Goal: Task Accomplishment & Management: Manage account settings

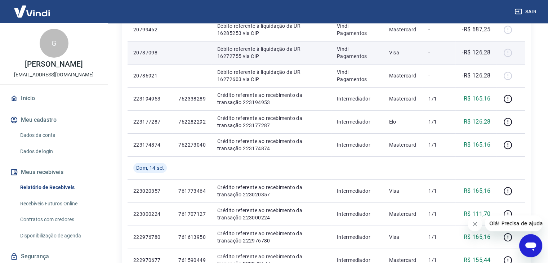
scroll to position [407, 0]
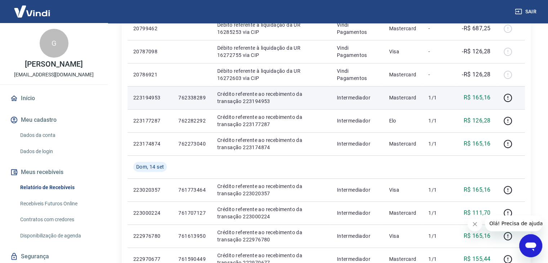
click at [195, 97] on p "762338289" at bounding box center [191, 97] width 27 height 7
copy p "762338289"
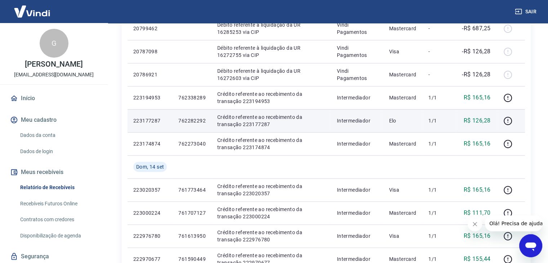
click at [195, 120] on p "762282292" at bounding box center [191, 120] width 27 height 7
copy p "762282292"
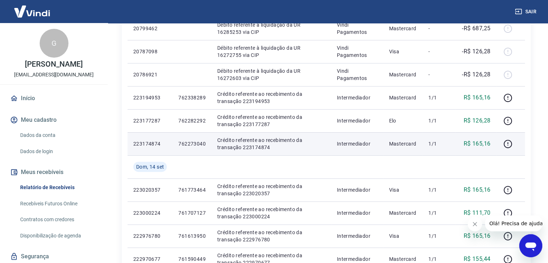
click at [197, 144] on p "762273040" at bounding box center [191, 143] width 27 height 7
copy p "762273040"
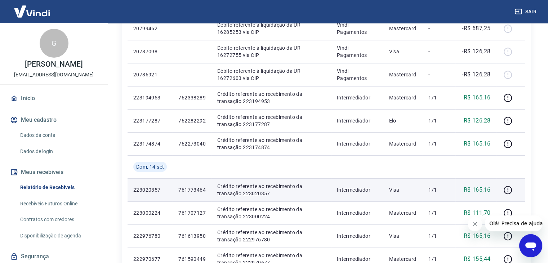
click at [197, 186] on td "761773464" at bounding box center [192, 189] width 39 height 23
copy p "761773464"
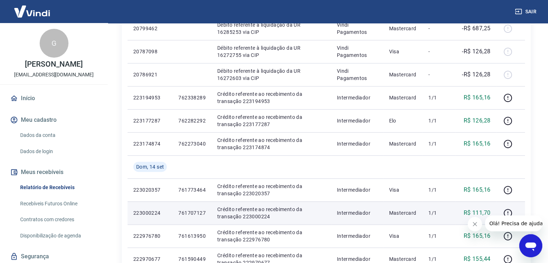
click at [192, 210] on p "761707127" at bounding box center [191, 212] width 27 height 7
copy p "761707127"
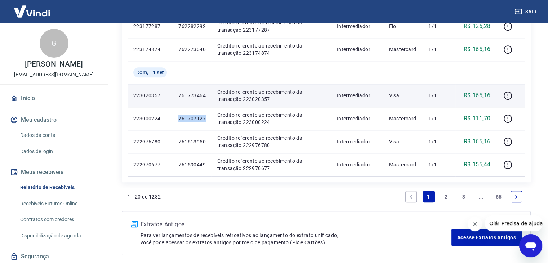
scroll to position [501, 0]
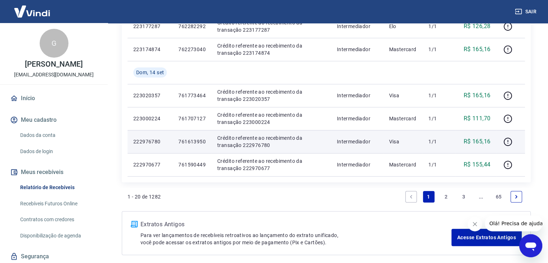
click at [196, 143] on p "761613950" at bounding box center [191, 141] width 27 height 7
copy p "761613950"
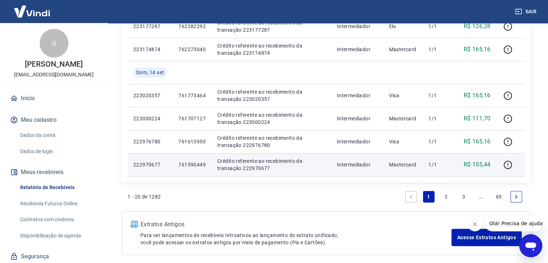
click at [198, 165] on p "761590449" at bounding box center [191, 164] width 27 height 7
copy p "761590449"
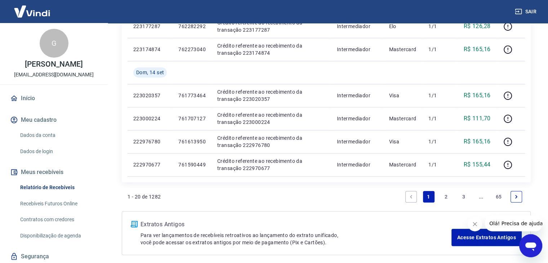
click at [445, 197] on link "2" at bounding box center [446, 197] width 12 height 12
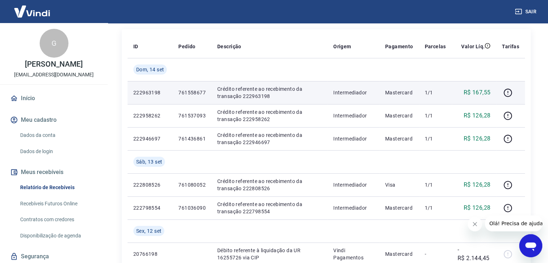
scroll to position [78, 0]
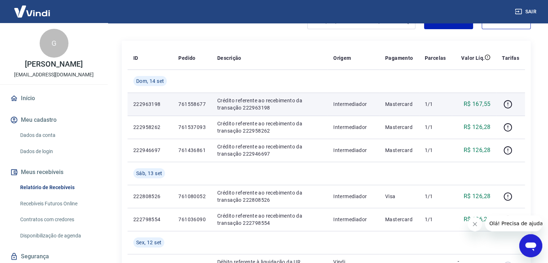
click at [199, 106] on p "761558677" at bounding box center [191, 103] width 27 height 7
copy p "761558677"
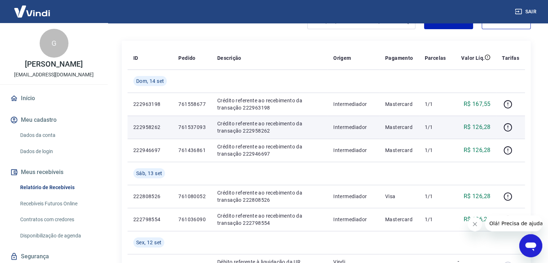
click at [192, 128] on p "761537093" at bounding box center [191, 127] width 27 height 7
copy p "761537093"
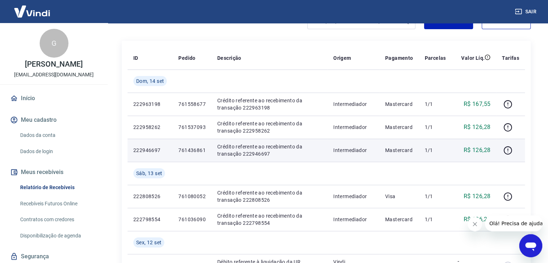
click at [195, 150] on p "761436861" at bounding box center [191, 150] width 27 height 7
copy p "761436861"
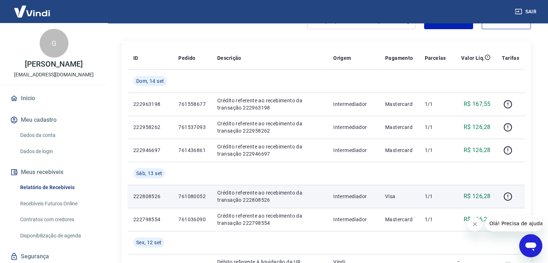
click at [195, 198] on p "761080052" at bounding box center [191, 196] width 27 height 7
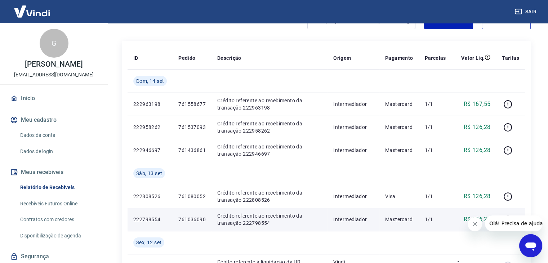
click at [190, 216] on p "761036090" at bounding box center [191, 219] width 27 height 7
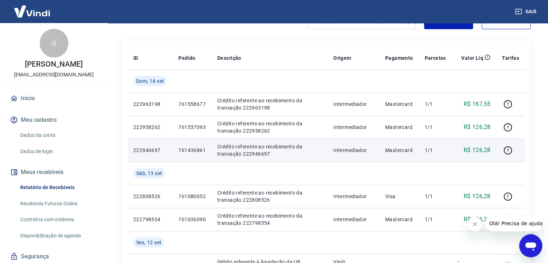
click at [196, 151] on p "761436861" at bounding box center [191, 150] width 27 height 7
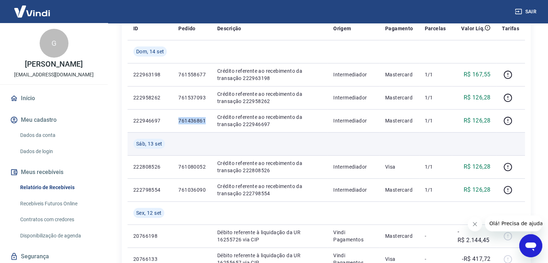
scroll to position [110, 0]
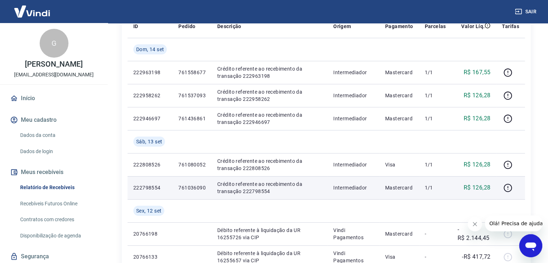
click at [191, 186] on p "761036090" at bounding box center [191, 187] width 27 height 7
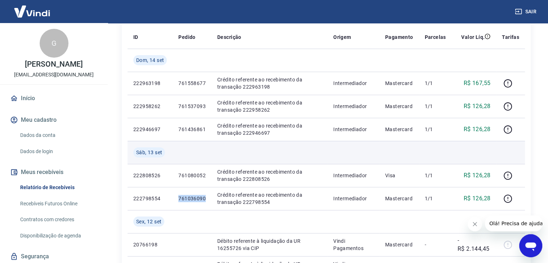
scroll to position [98, 0]
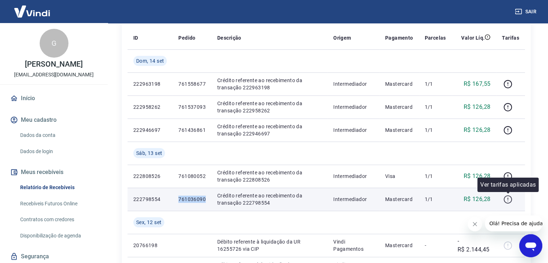
click at [508, 203] on icon "button" at bounding box center [508, 199] width 8 height 8
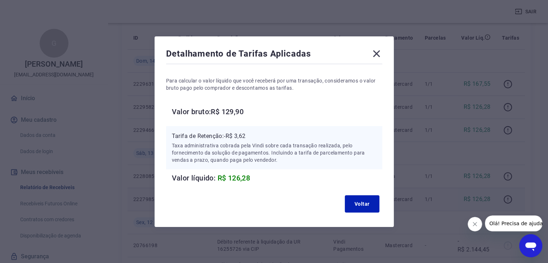
click at [376, 52] on icon at bounding box center [377, 54] width 12 height 12
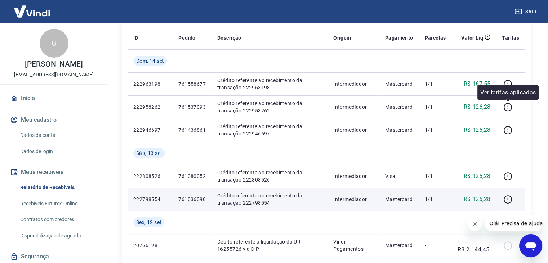
click at [507, 86] on div "Ver tarifas aplicadas" at bounding box center [507, 92] width 61 height 14
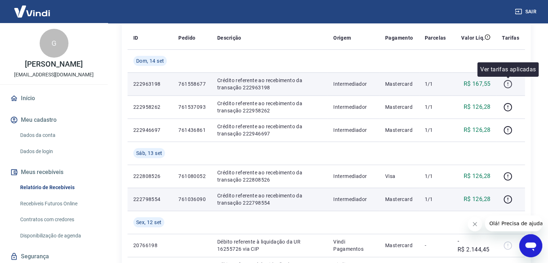
click at [509, 81] on icon "button" at bounding box center [507, 84] width 9 height 9
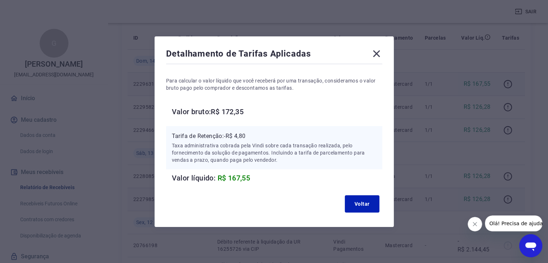
click at [377, 52] on icon at bounding box center [376, 53] width 7 height 7
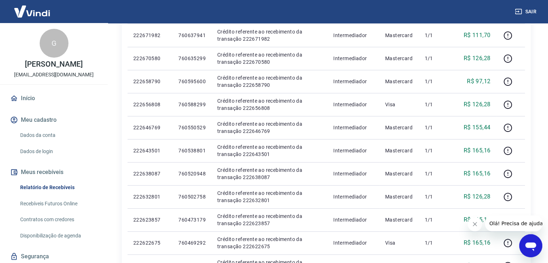
scroll to position [533, 0]
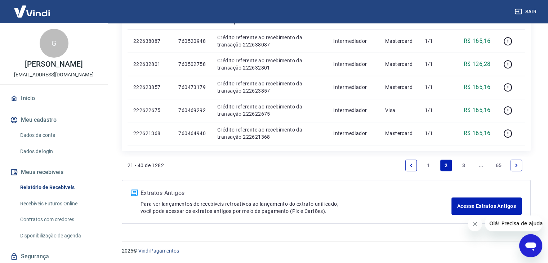
click at [427, 163] on link "1" at bounding box center [429, 166] width 12 height 12
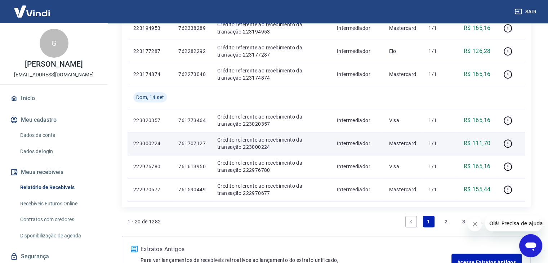
scroll to position [477, 0]
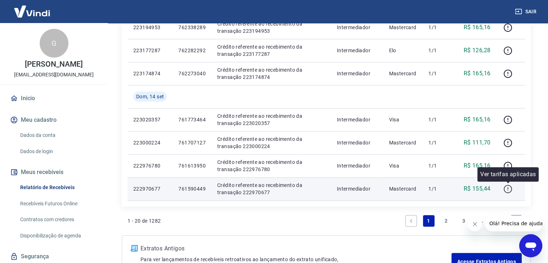
click at [509, 188] on icon "button" at bounding box center [507, 188] width 9 height 9
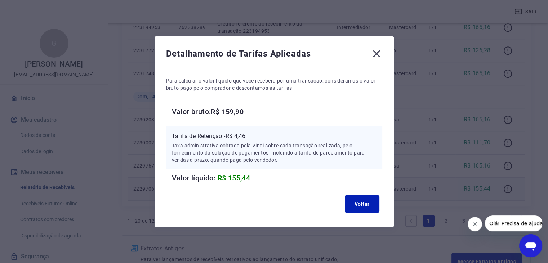
click at [382, 54] on icon at bounding box center [377, 54] width 12 height 12
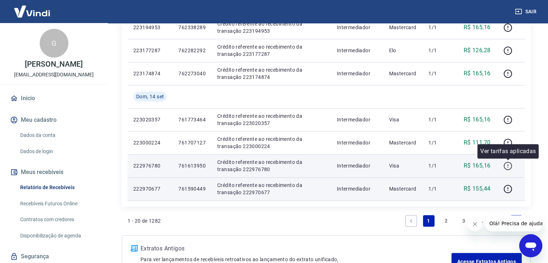
click at [508, 166] on icon "button" at bounding box center [507, 165] width 9 height 9
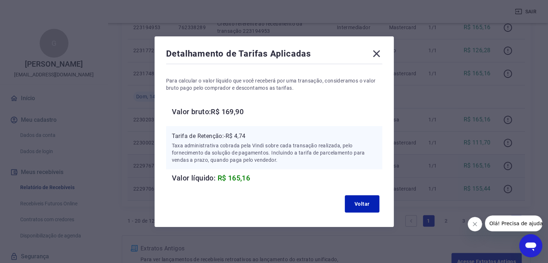
click at [381, 54] on icon at bounding box center [377, 54] width 12 height 12
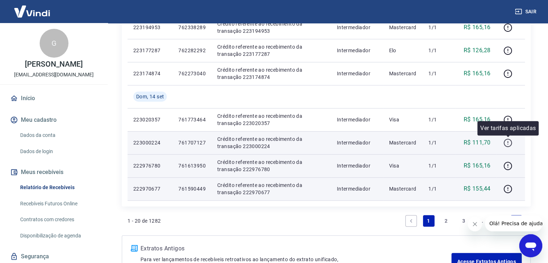
click at [509, 144] on icon "button" at bounding box center [507, 142] width 9 height 9
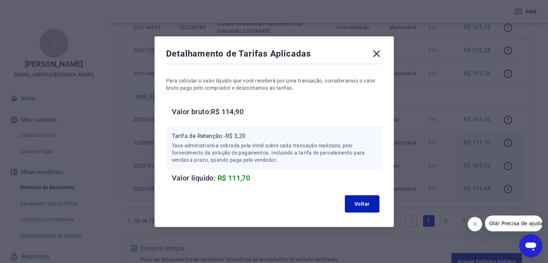
click at [382, 54] on icon at bounding box center [377, 54] width 12 height 12
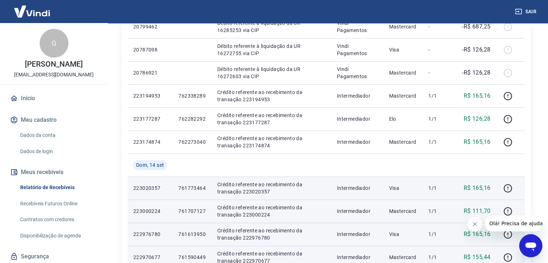
scroll to position [396, 0]
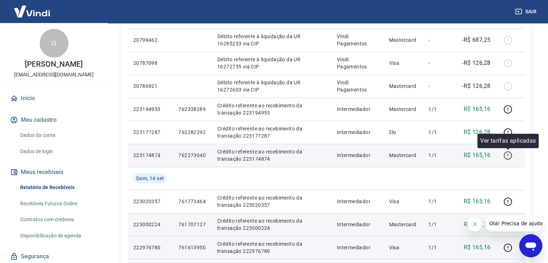
click at [506, 156] on icon "button" at bounding box center [507, 155] width 9 height 9
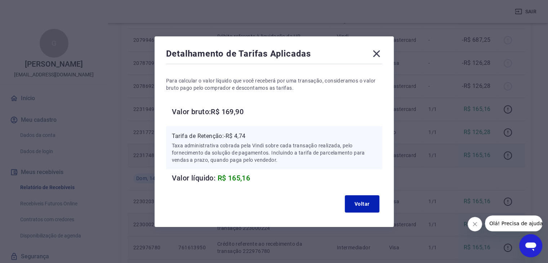
click at [382, 52] on icon at bounding box center [377, 54] width 12 height 12
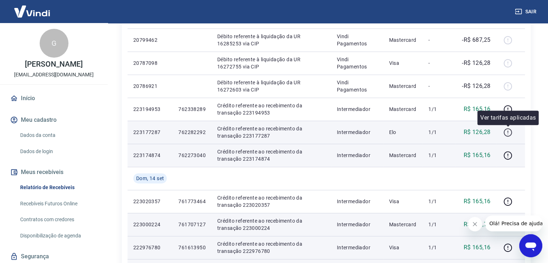
click at [508, 136] on icon "button" at bounding box center [508, 132] width 8 height 8
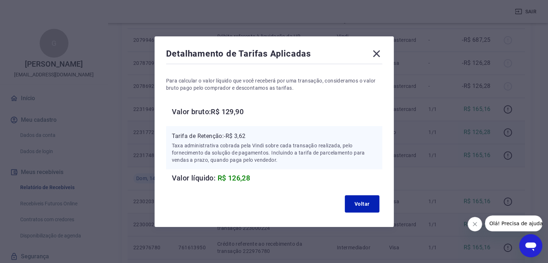
click at [377, 53] on icon at bounding box center [377, 54] width 12 height 12
